Goal: Find contact information: Find contact information

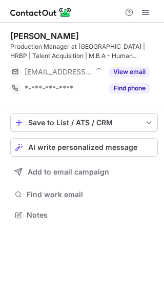
scroll to position [208, 164]
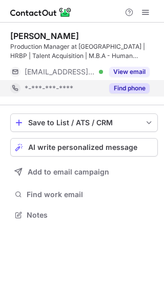
click at [123, 86] on button "Find phone" at bounding box center [129, 88] width 41 height 10
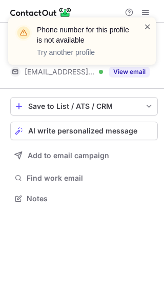
scroll to position [192, 164]
click at [147, 26] on span at bounding box center [148, 27] width 8 height 10
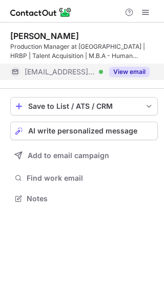
click at [137, 69] on button "View email" at bounding box center [129, 72] width 41 height 10
